Goal: Task Accomplishment & Management: Use online tool/utility

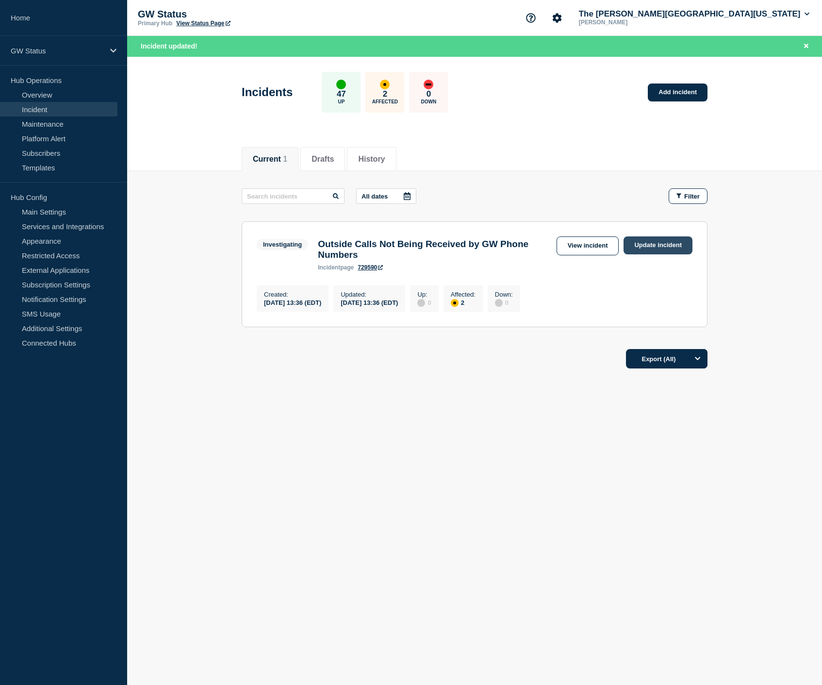
click at [667, 248] on link "Update incident" at bounding box center [658, 245] width 69 height 18
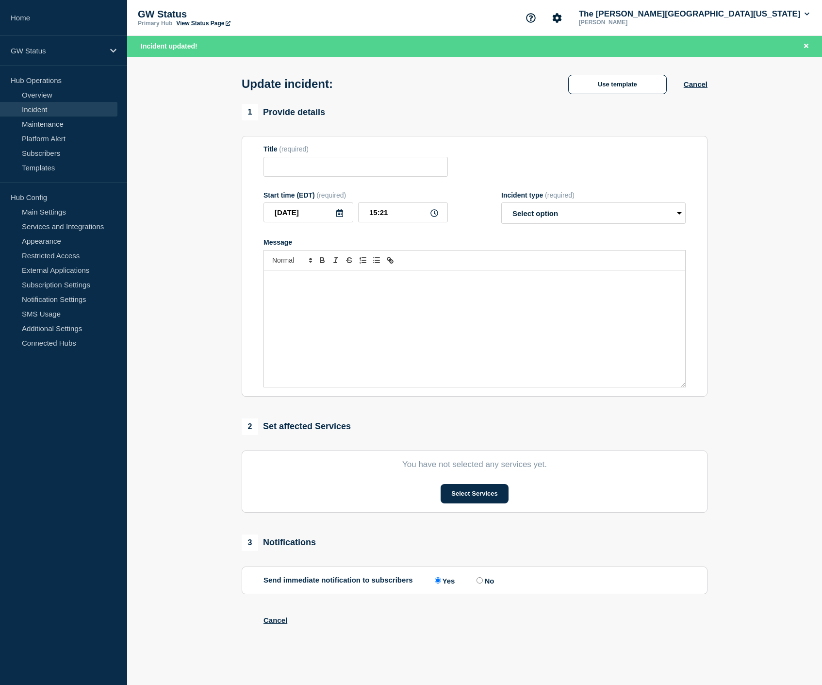
type input "Outside Calls Not Being Received by GW Phone Numbers"
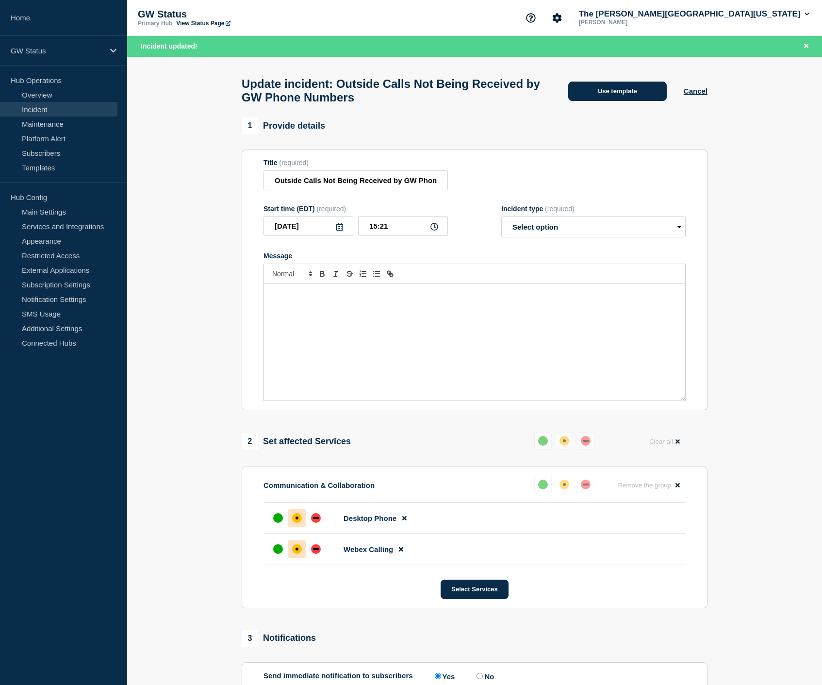
click at [652, 93] on button "Use template" at bounding box center [618, 91] width 99 height 19
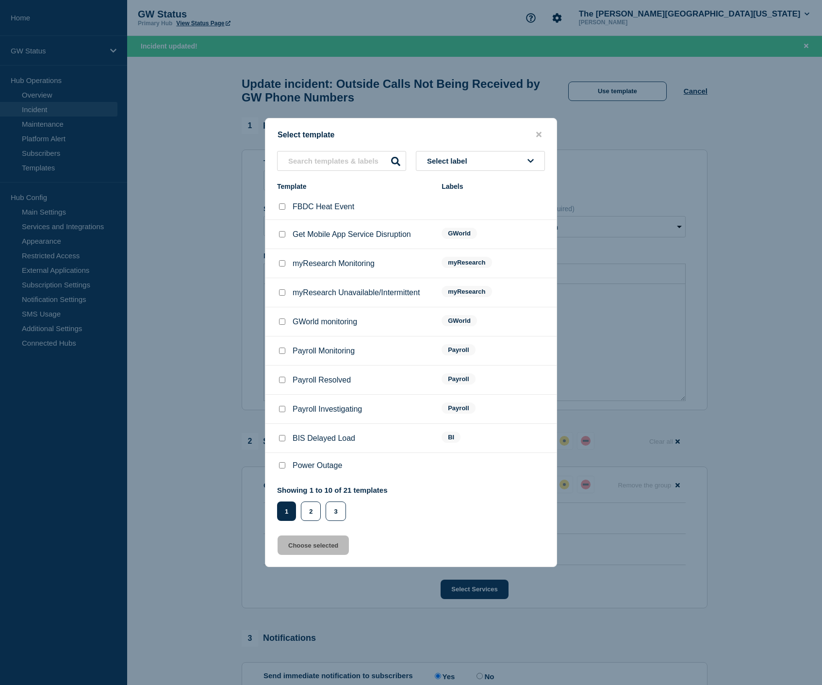
click at [499, 156] on button "Select label" at bounding box center [480, 161] width 129 height 20
click at [482, 208] on button "Generic" at bounding box center [480, 214] width 129 height 20
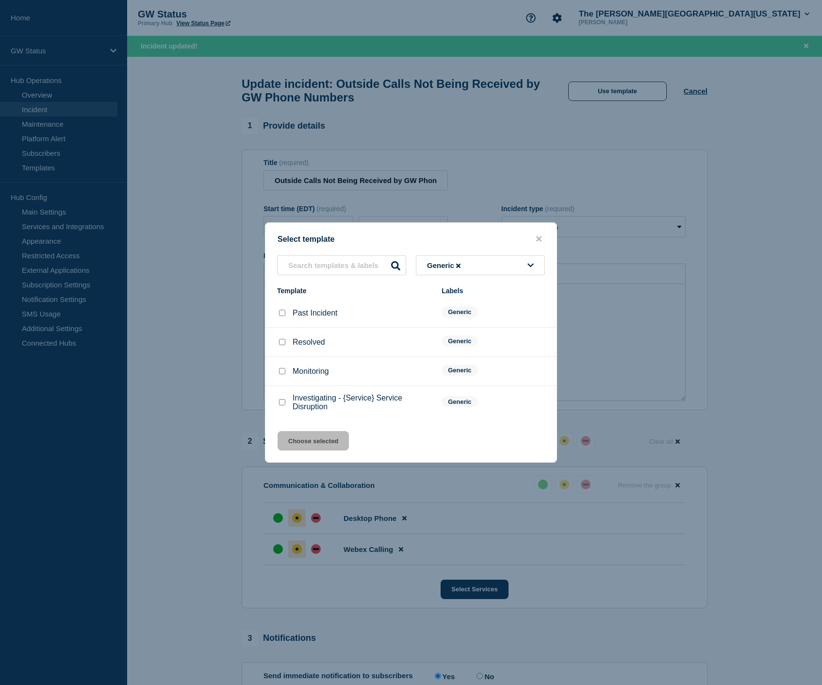
click at [299, 375] on p "Monitoring" at bounding box center [311, 371] width 36 height 9
click at [279, 374] on input "Monitoring checkbox" at bounding box center [282, 371] width 6 height 6
checkbox input "true"
click at [316, 448] on button "Choose selected" at bounding box center [313, 440] width 71 height 19
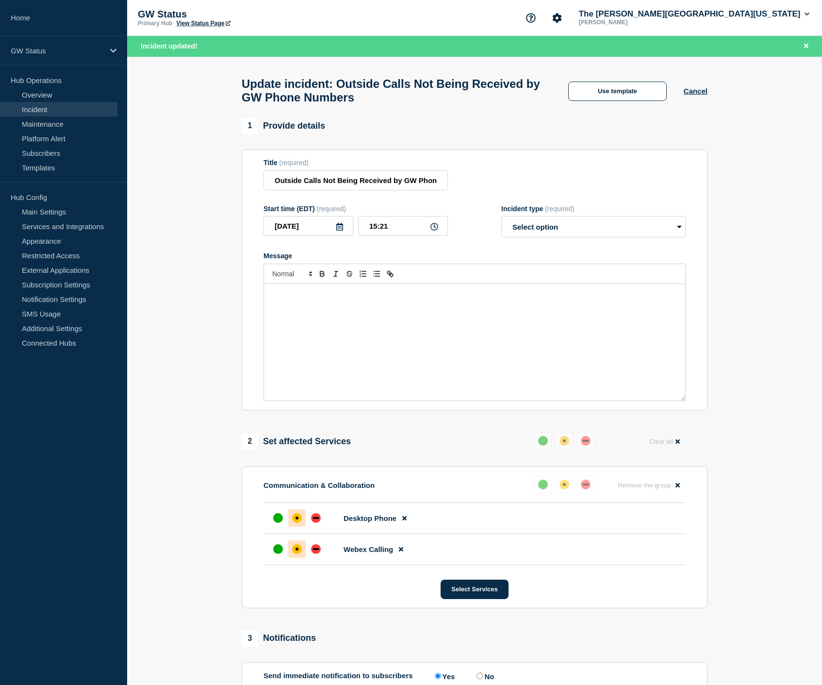
select select "monitoring"
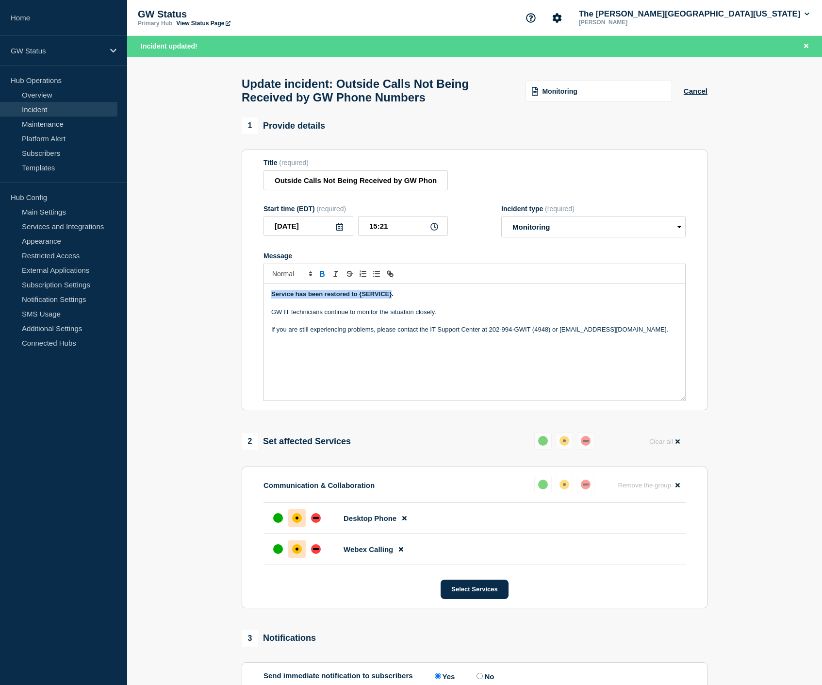
drag, startPoint x: 391, startPoint y: 304, endPoint x: 265, endPoint y: 303, distance: 126.2
click at [265, 303] on div "Service has been restored to {SERVICE}. GW IT technicians continue to monitor t…" at bounding box center [474, 342] width 421 height 117
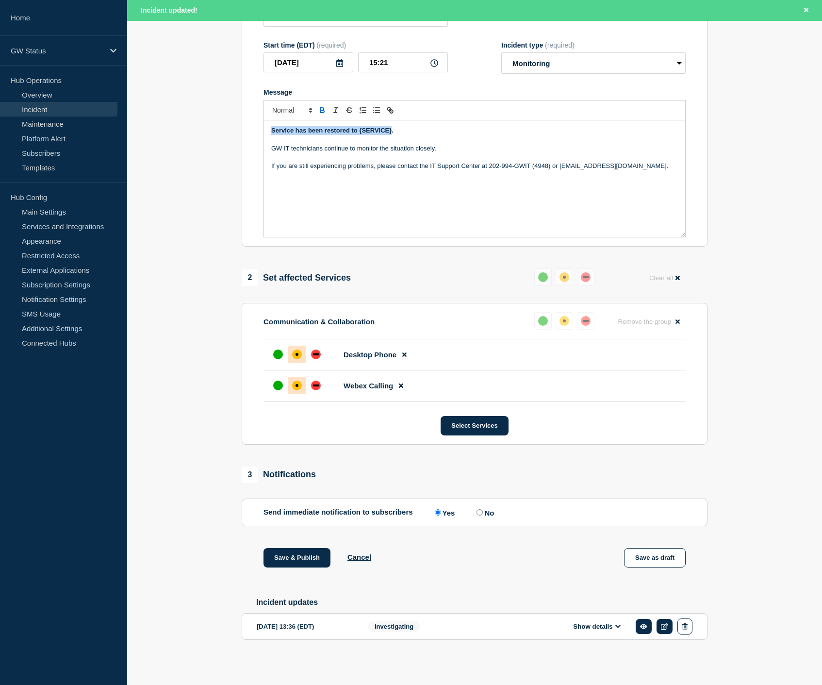
scroll to position [178, 0]
click at [596, 625] on button "Show details" at bounding box center [596, 626] width 53 height 8
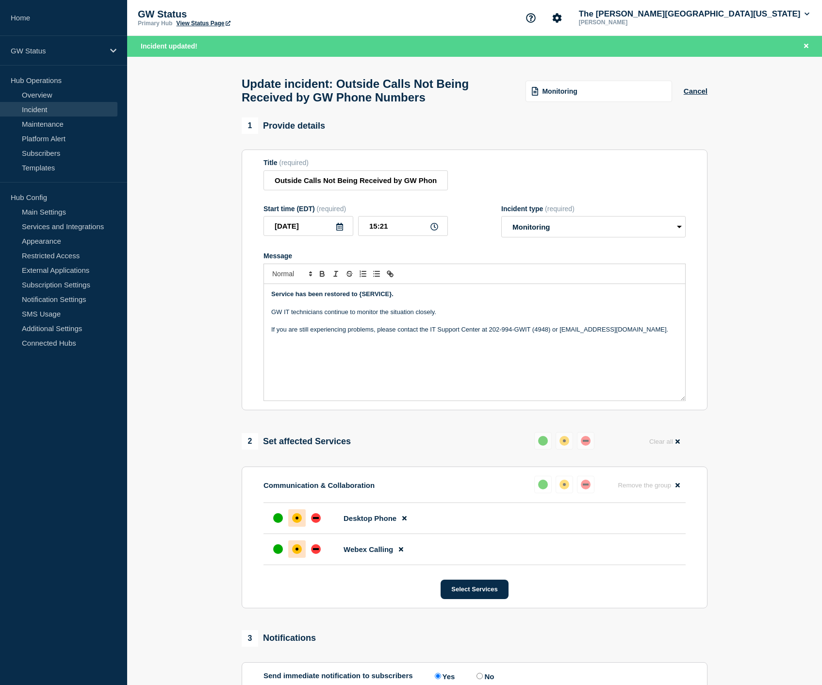
scroll to position [0, 0]
click at [392, 298] on strong "Service has been restored to {SERVICE}." at bounding box center [332, 293] width 122 height 7
click at [272, 298] on strong "Service has been restored to {SERVICE}." at bounding box center [332, 293] width 122 height 7
drag, startPoint x: 411, startPoint y: 304, endPoint x: 267, endPoint y: 302, distance: 144.7
click at [267, 302] on div "PhoneService has been restored to {SERVICE}. GW IT technicians continue to moni…" at bounding box center [474, 342] width 421 height 117
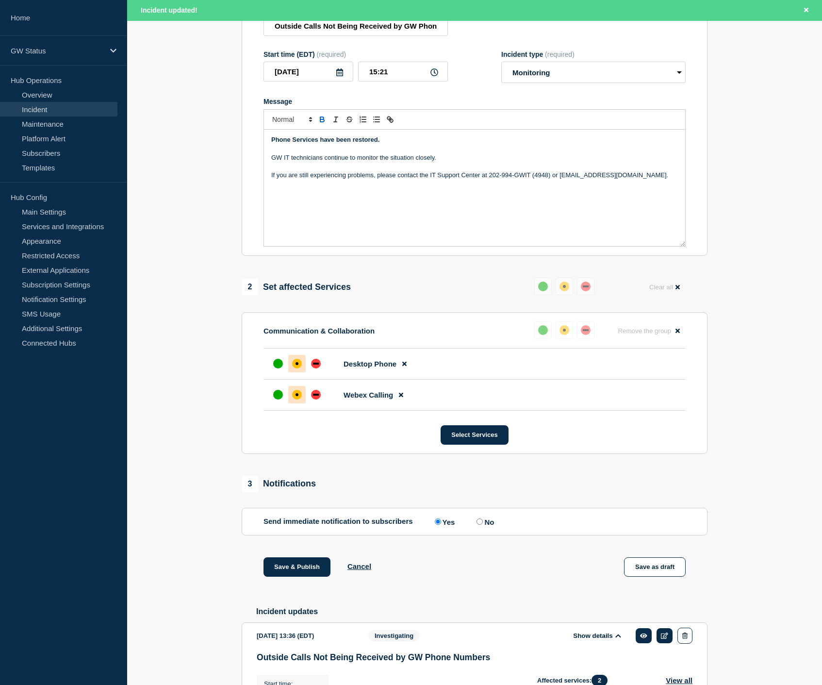
scroll to position [163, 0]
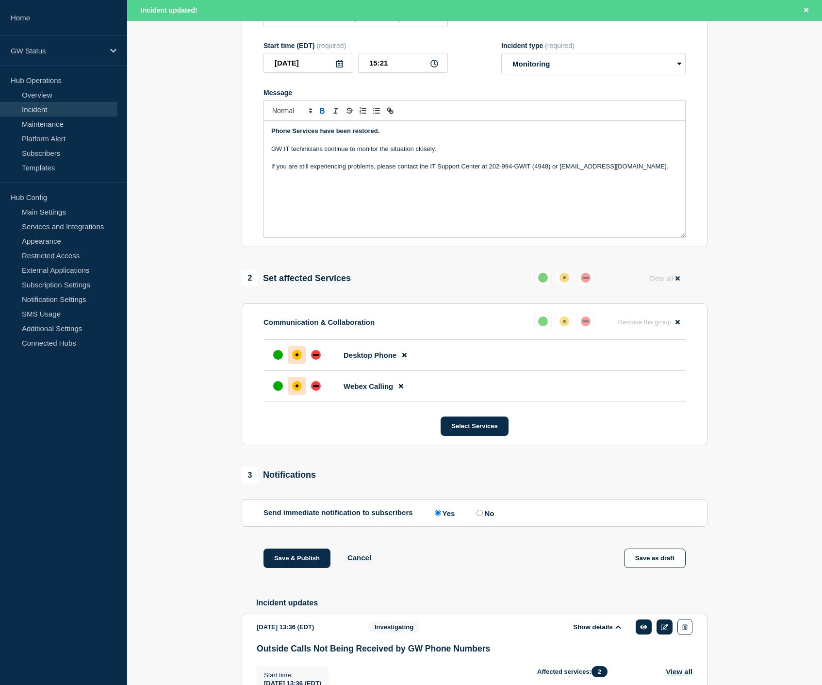
drag, startPoint x: 274, startPoint y: 369, endPoint x: 274, endPoint y: 387, distance: 18.5
click at [274, 360] on div "up" at bounding box center [278, 355] width 10 height 10
click at [279, 391] on div "up" at bounding box center [278, 386] width 10 height 10
click at [300, 567] on button "Save & Publish" at bounding box center [297, 558] width 67 height 19
